Goal: Task Accomplishment & Management: Manage account settings

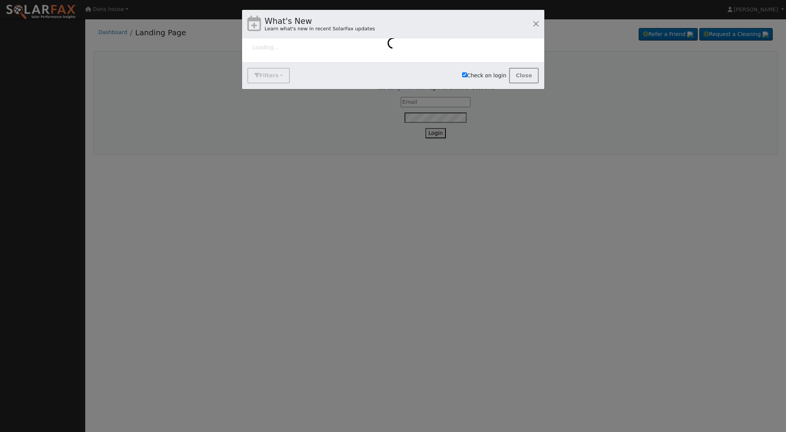
type input "[PERSON_NAME][EMAIL_ADDRESS][DOMAIN_NAME]"
click at [531, 78] on button "Close" at bounding box center [524, 76] width 30 height 16
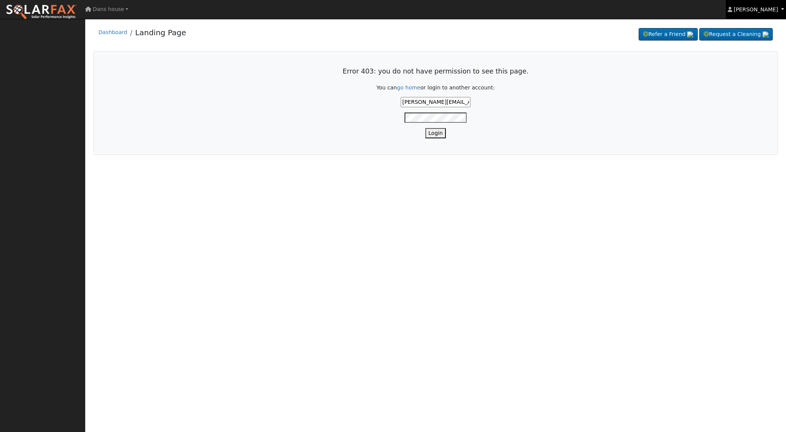
click at [758, 9] on span "[PERSON_NAME]" at bounding box center [756, 9] width 44 height 6
click at [751, 79] on link "Log Out" at bounding box center [755, 82] width 62 height 11
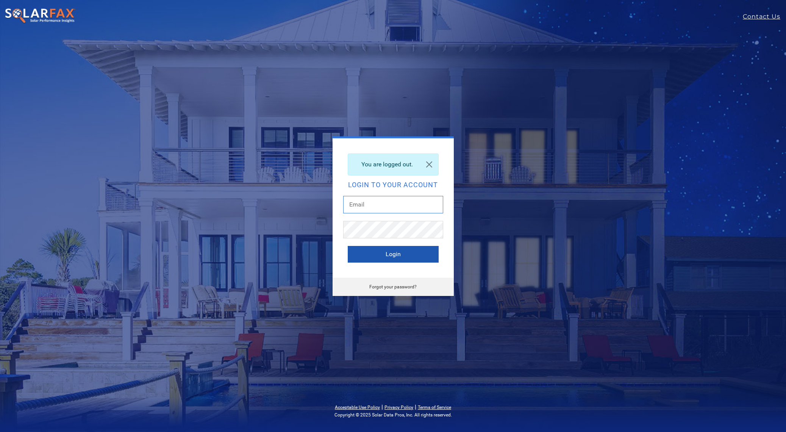
type input "[PERSON_NAME][EMAIL_ADDRESS][DOMAIN_NAME]"
click at [388, 249] on button "Login" at bounding box center [393, 254] width 91 height 17
